Goal: Task Accomplishment & Management: Manage account settings

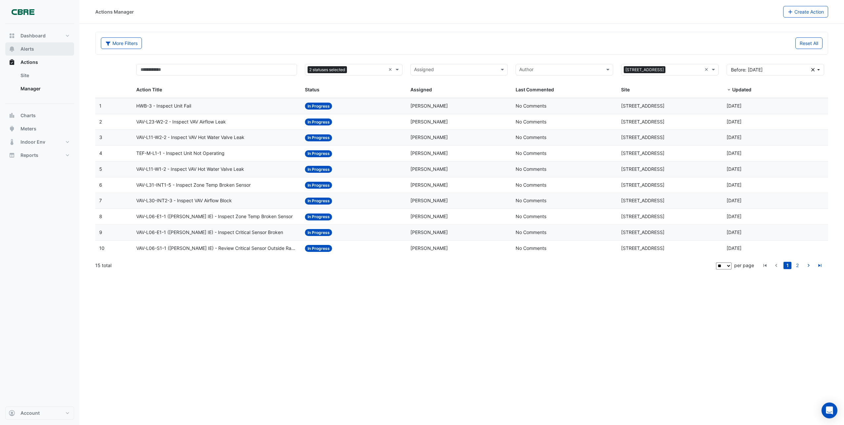
click at [31, 49] on span "Alerts" at bounding box center [28, 49] width 14 height 7
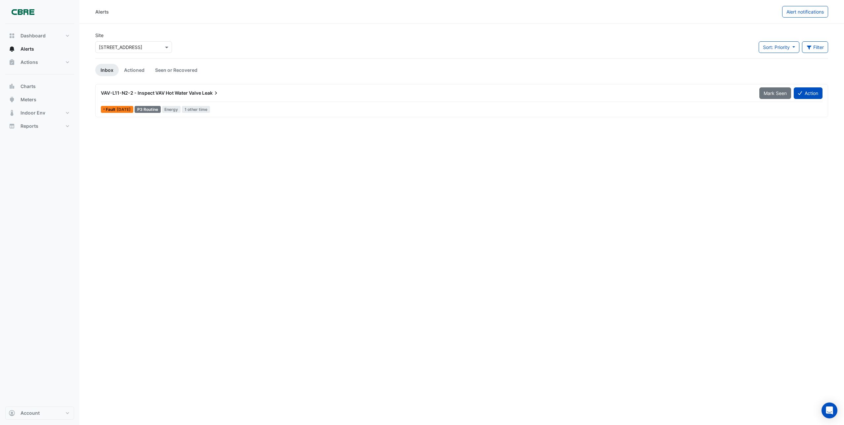
click at [173, 93] on span "VAV-L11-N2-2 - Inspect VAV Hot Water Valve" at bounding box center [151, 93] width 100 height 6
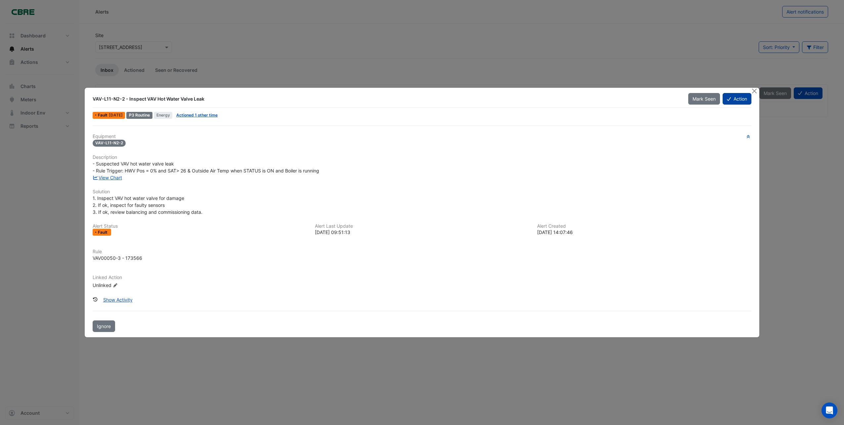
click at [741, 100] on button "Action" at bounding box center [737, 99] width 29 height 12
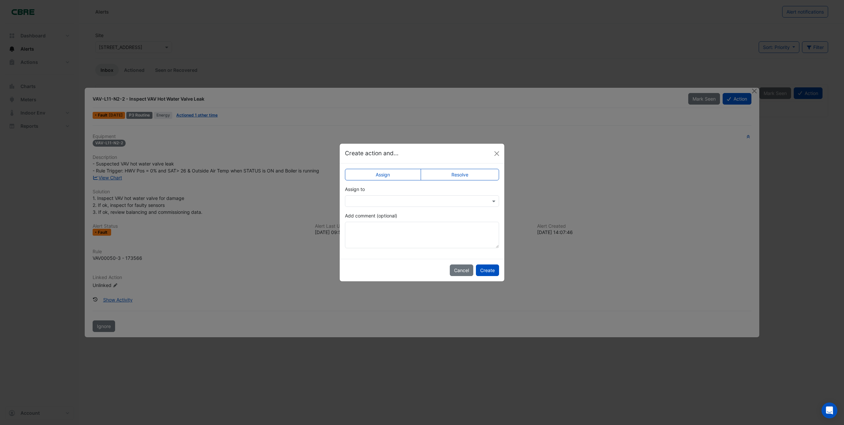
click at [492, 204] on div at bounding box center [422, 201] width 154 height 12
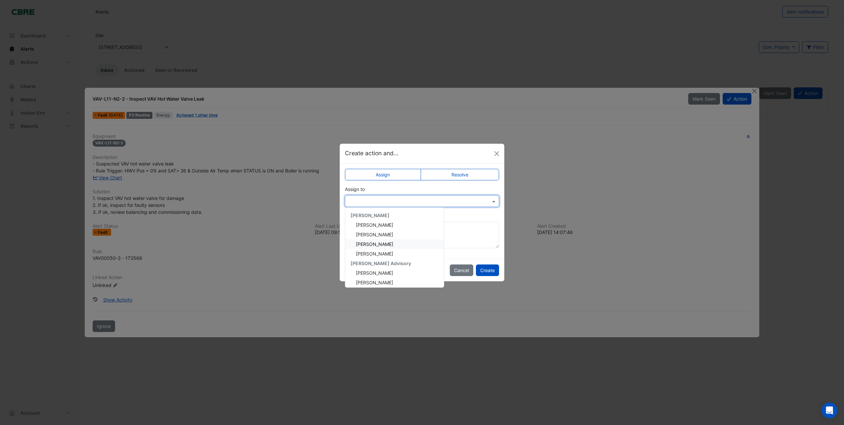
click at [373, 244] on span "[PERSON_NAME]" at bounding box center [374, 244] width 37 height 6
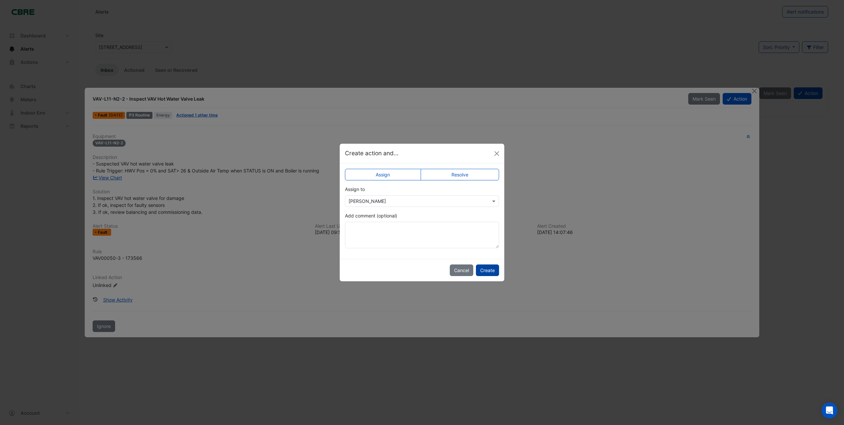
click at [491, 271] on button "Create" at bounding box center [487, 270] width 23 height 12
